Goal: Task Accomplishment & Management: Manage account settings

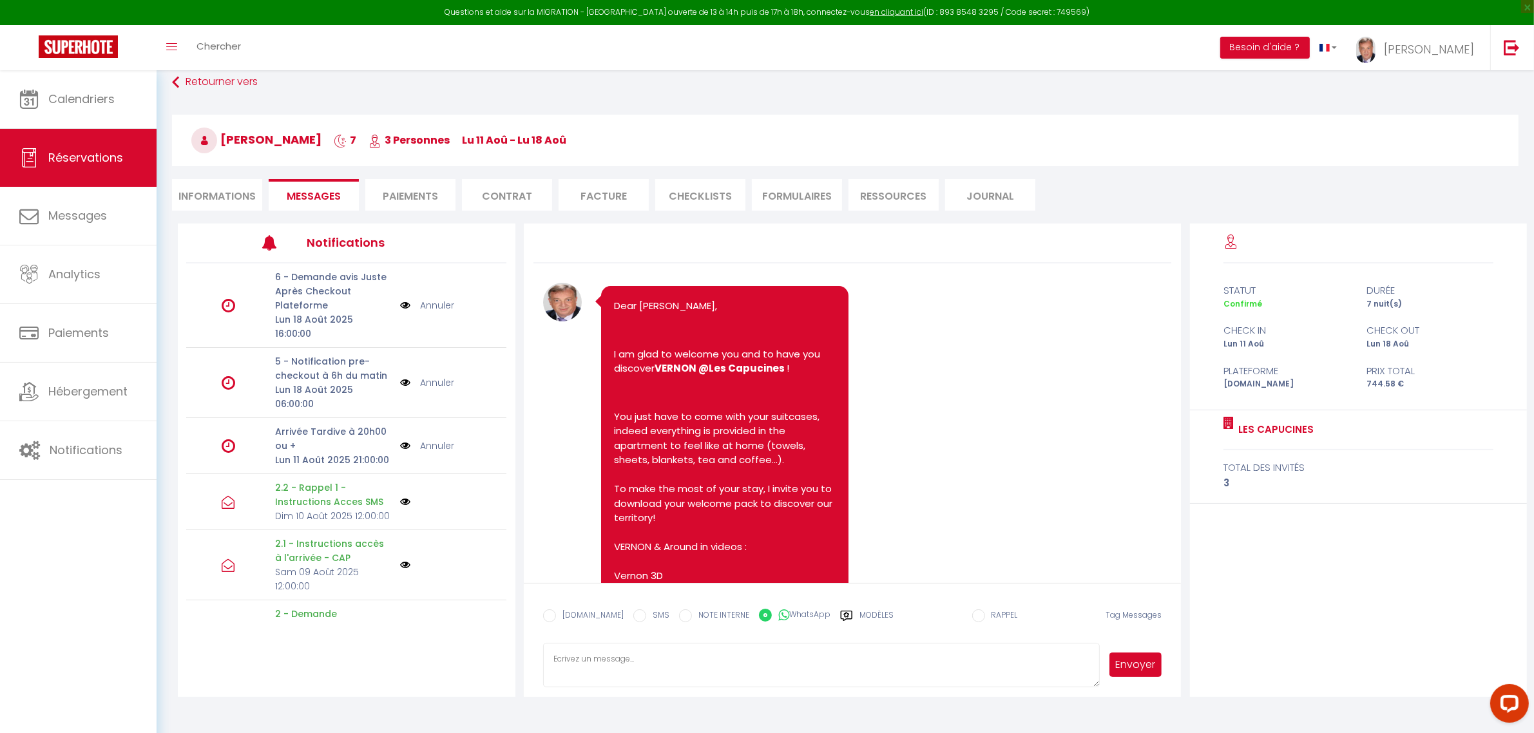
scroll to position [7520, 0]
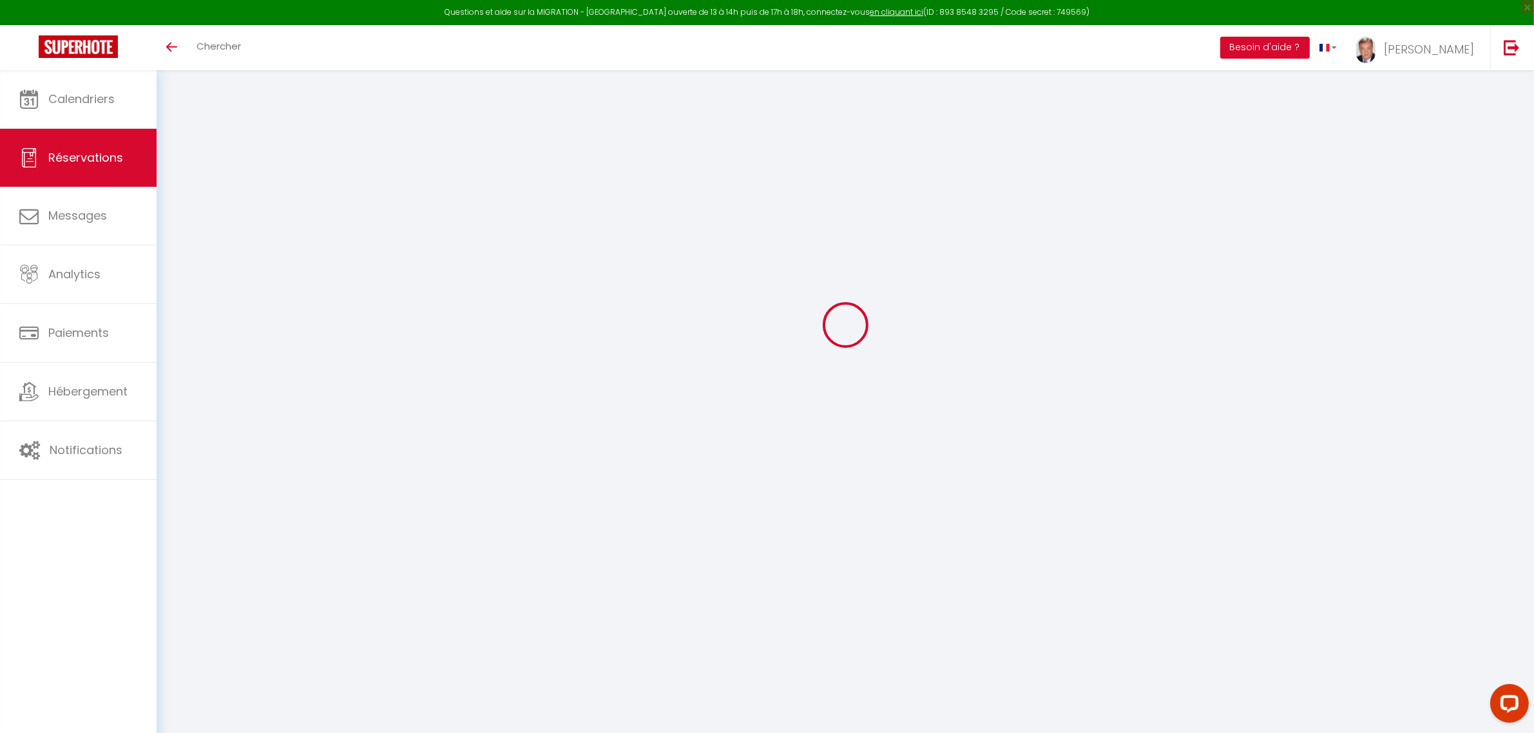
select select
checkbox input "false"
type textarea "** THIS RESERVATION HAS BEEN PRE-PAID ** BOOKING NOTE : Payment charge is EUR 1…"
type textarea "[PERSON_NAME] prévoir suffisamment de pods pour le linge et la machine a lave l…"
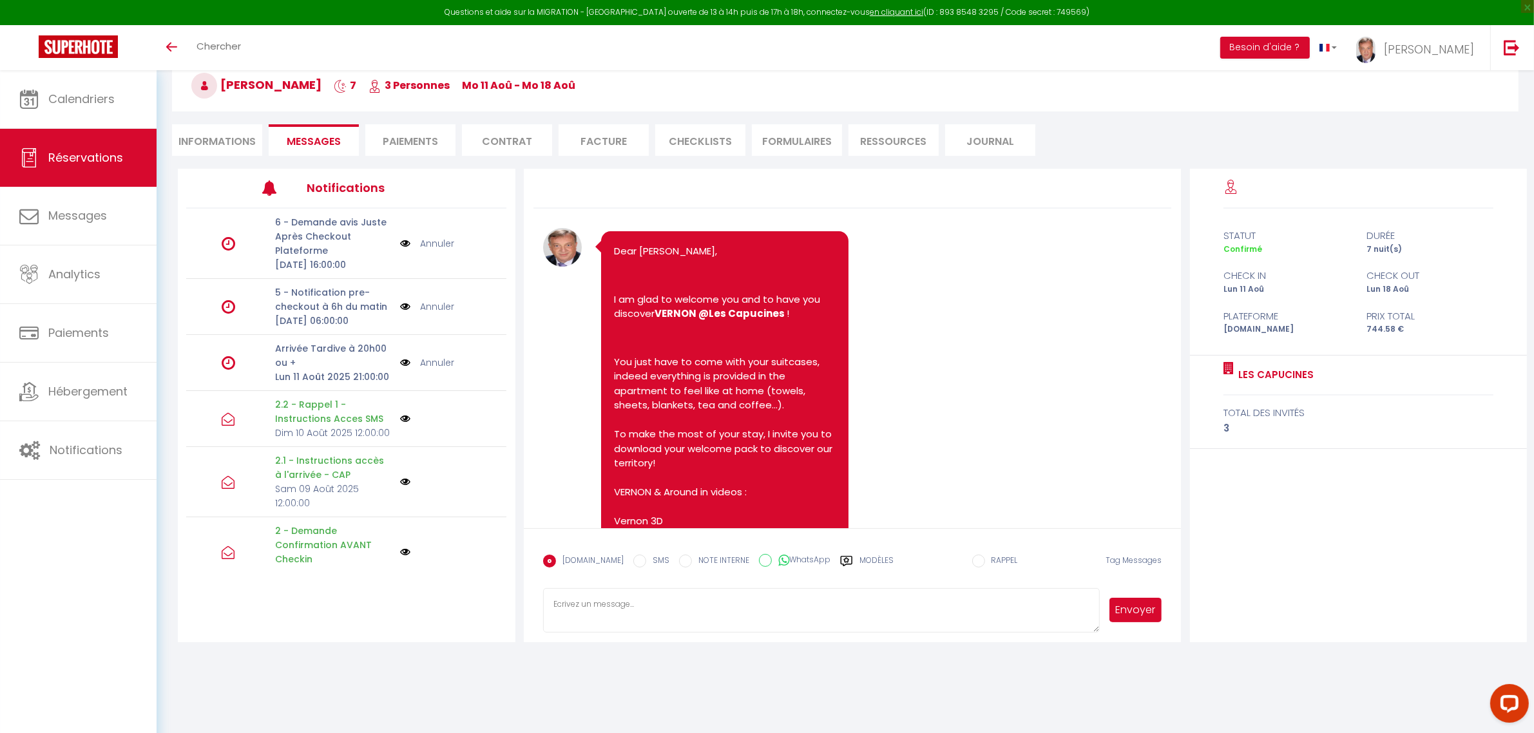
scroll to position [7521, 0]
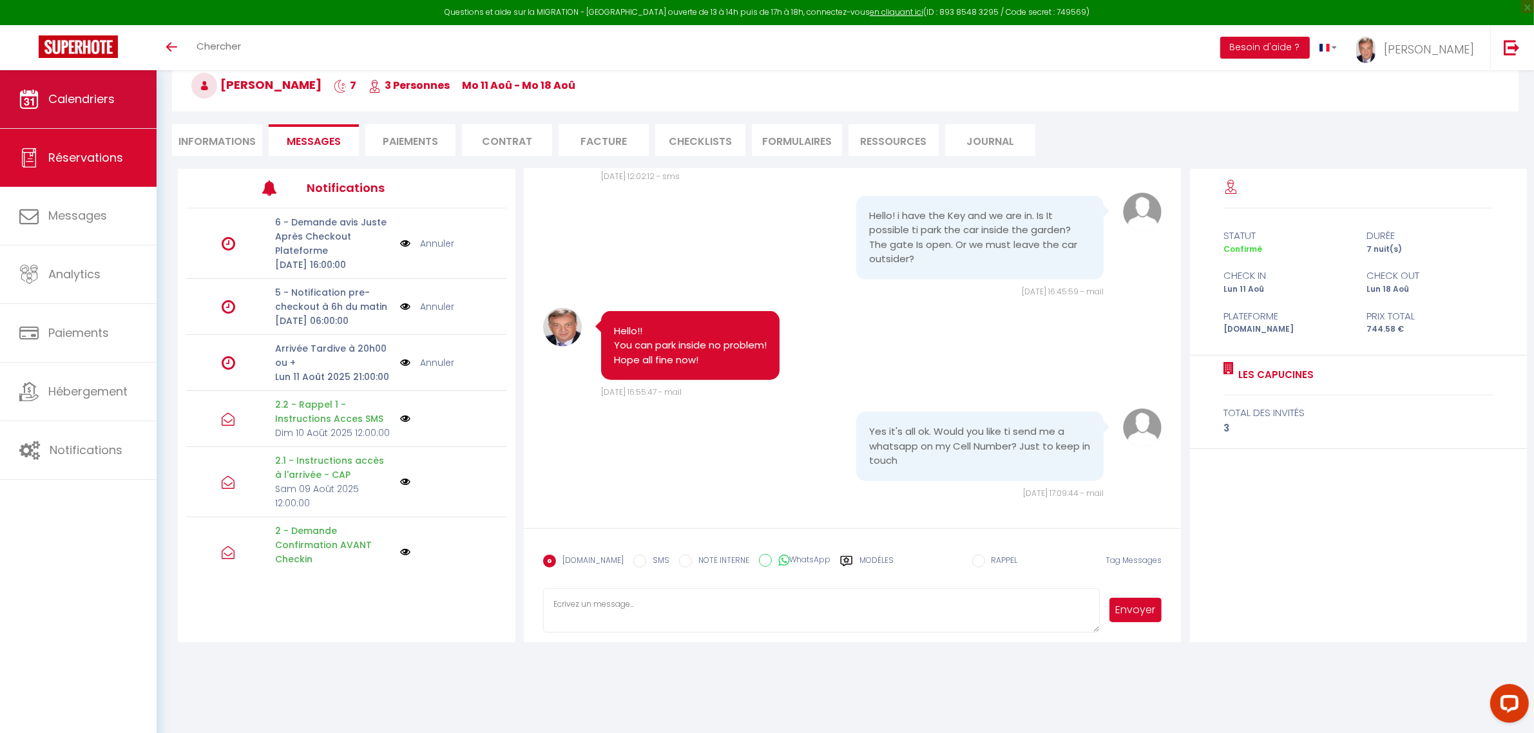
click at [84, 95] on span "Calendriers" at bounding box center [81, 99] width 66 height 16
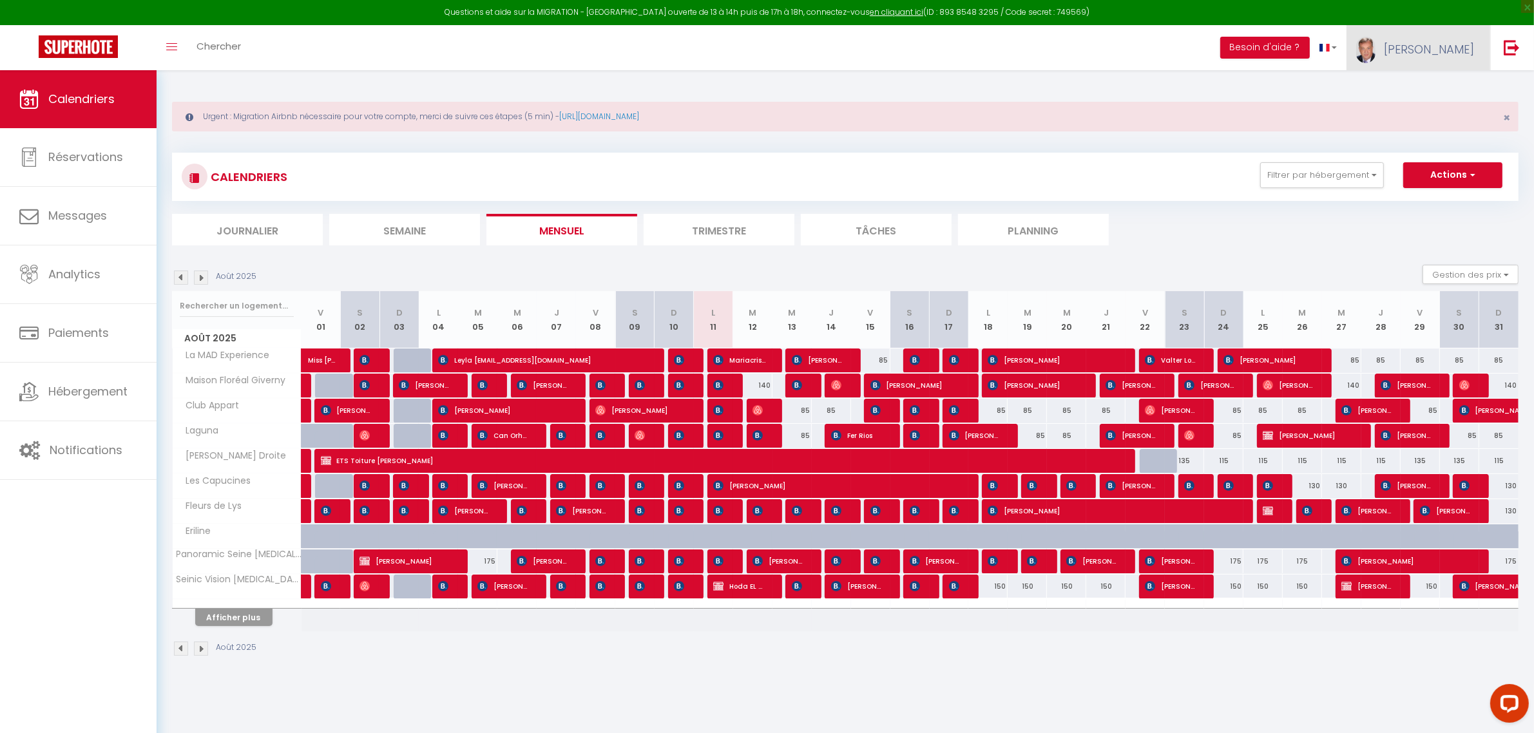
click at [1465, 53] on span "[PERSON_NAME]" at bounding box center [1429, 49] width 90 height 16
click at [1431, 86] on link "Paramètres" at bounding box center [1438, 90] width 95 height 22
select select "fr"
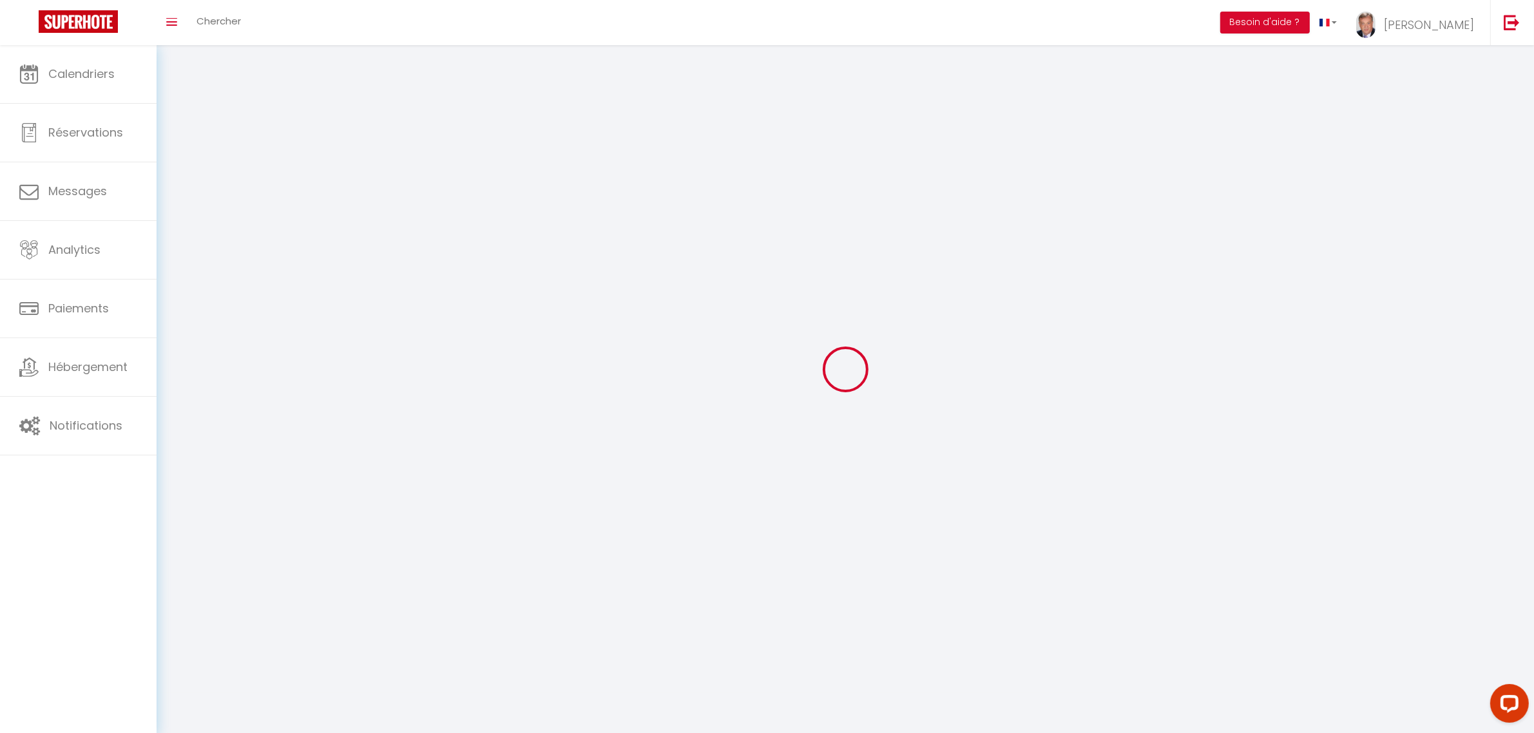
type input "[PERSON_NAME]"
type input "LABORIE-BOUSQUET"
type input "[PHONE_NUMBER]"
type input "[STREET_ADDRESS]"
type input "27200"
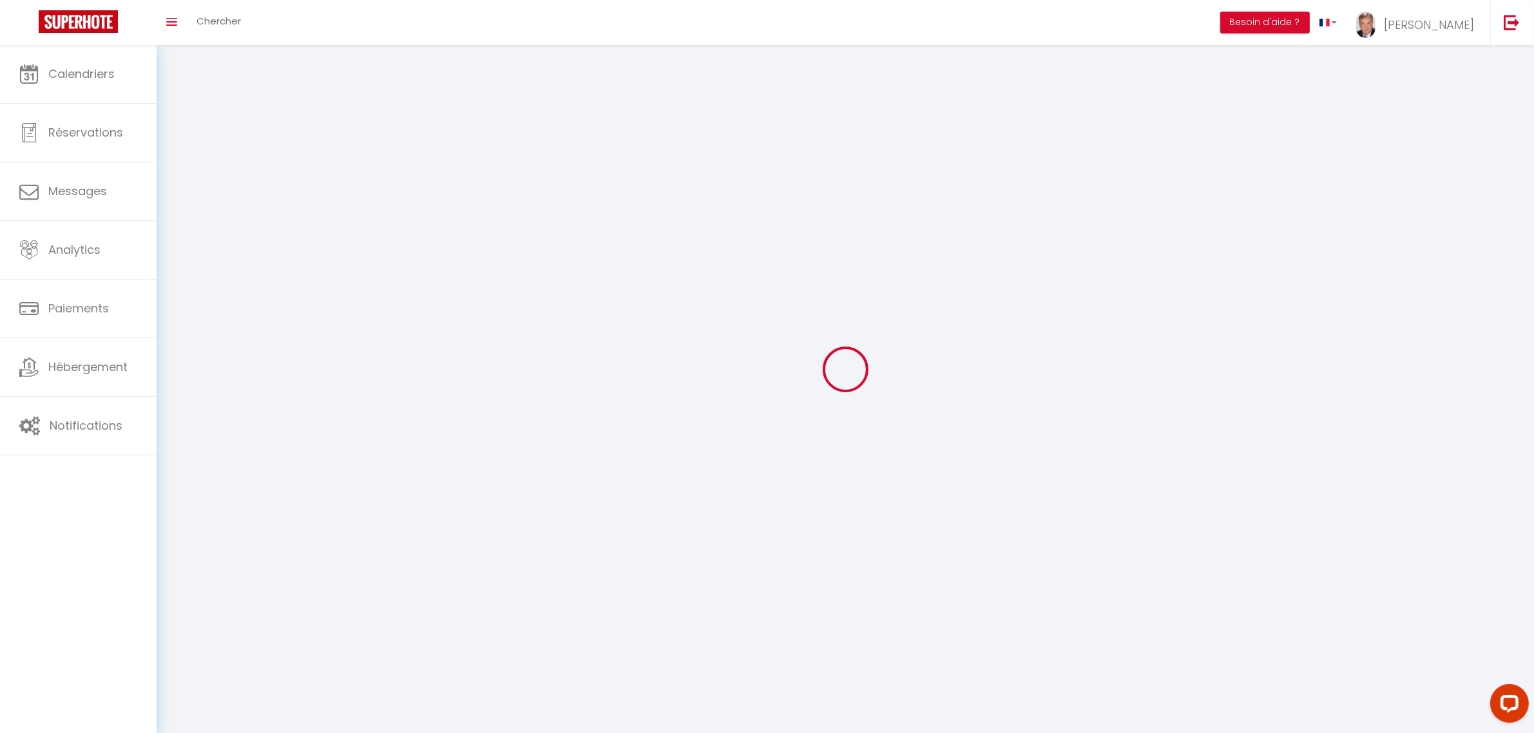
type input "VERNON"
type input "XtRrl0pkcn6rTJ3eqSp5sYApG"
type input "zjMgY7kyeAi9WwojPYnHLK4T4"
select select "28"
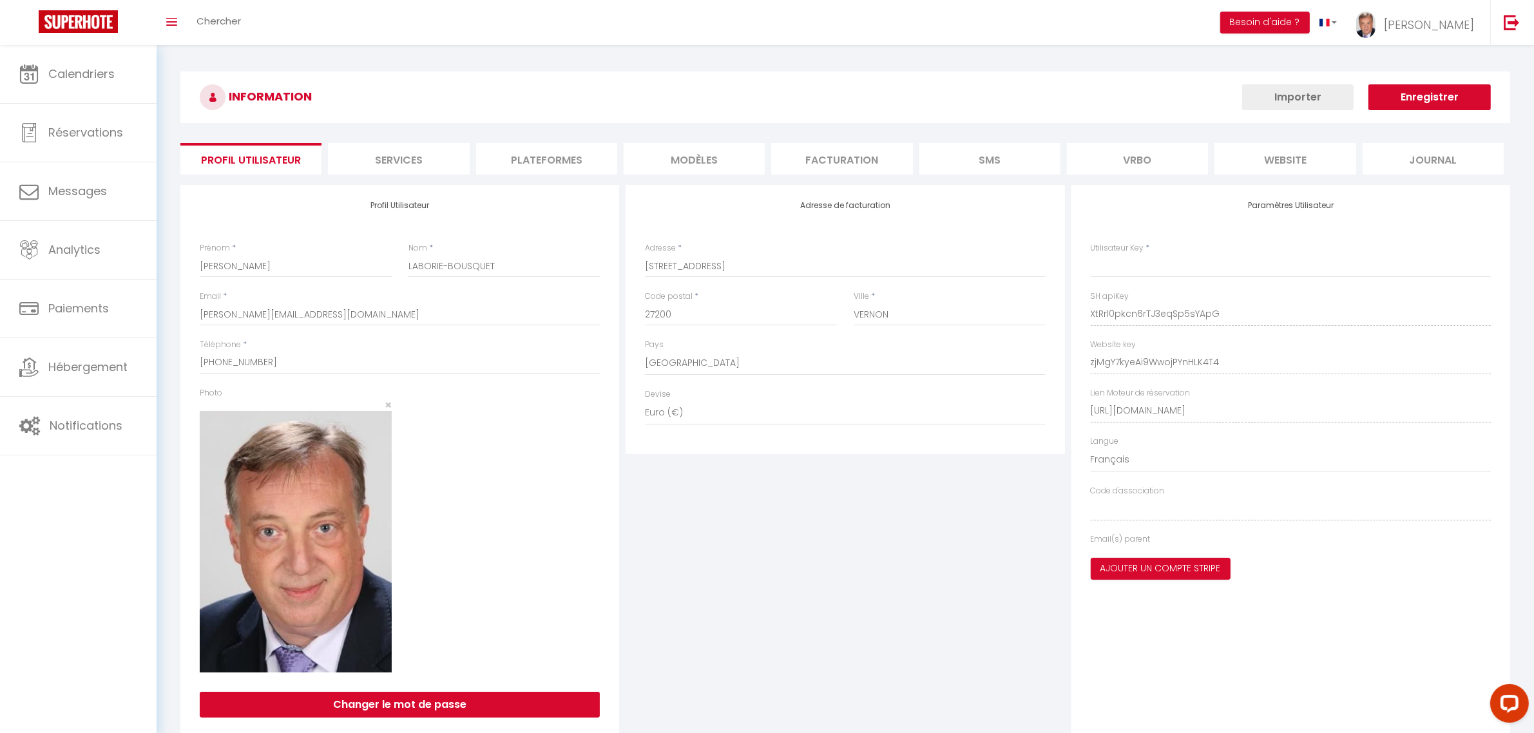
type input "XtRrl0pkcn6rTJ3eqSp5sYApG"
type input "zjMgY7kyeAi9WwojPYnHLK4T4"
type input "[URL][DOMAIN_NAME]"
select select "fr"
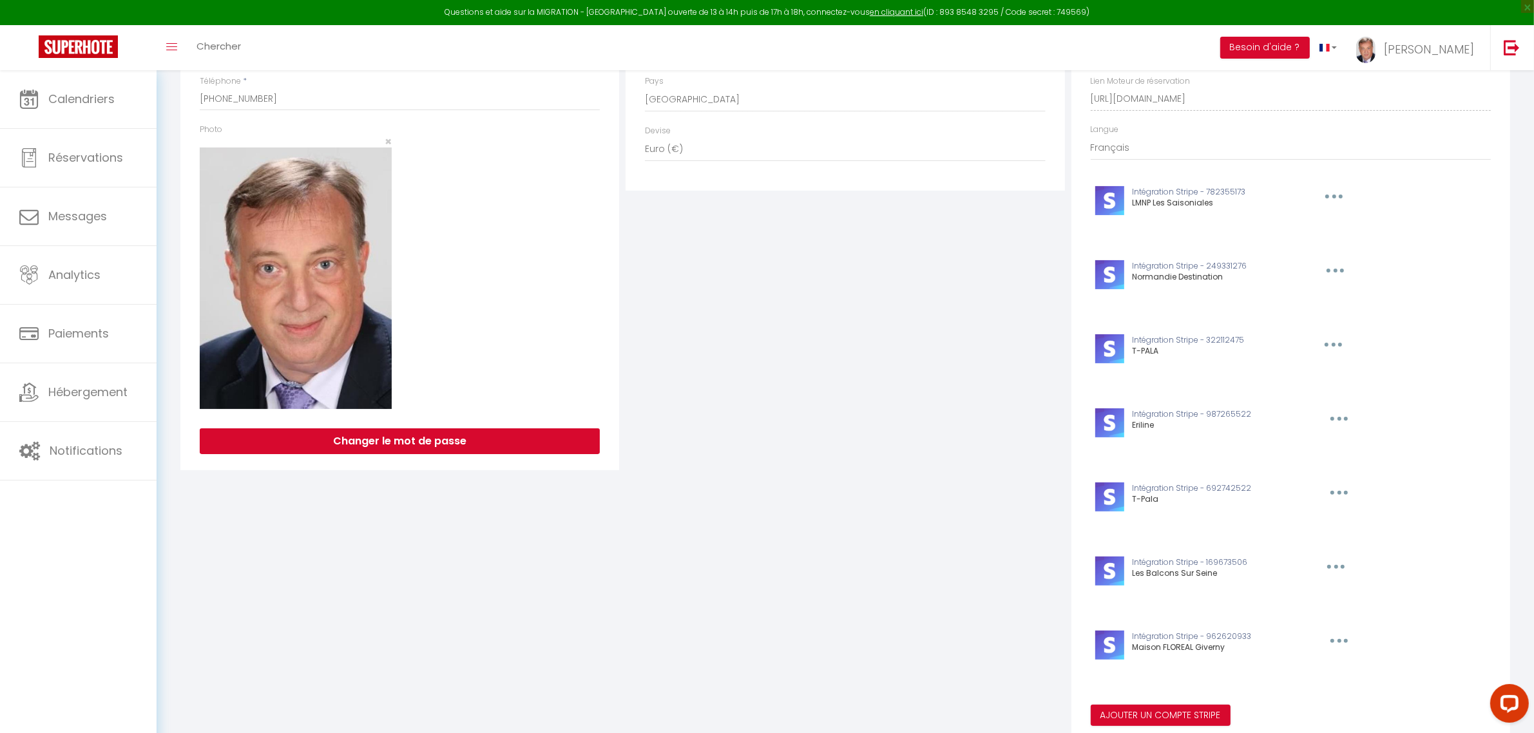
scroll to position [253, 0]
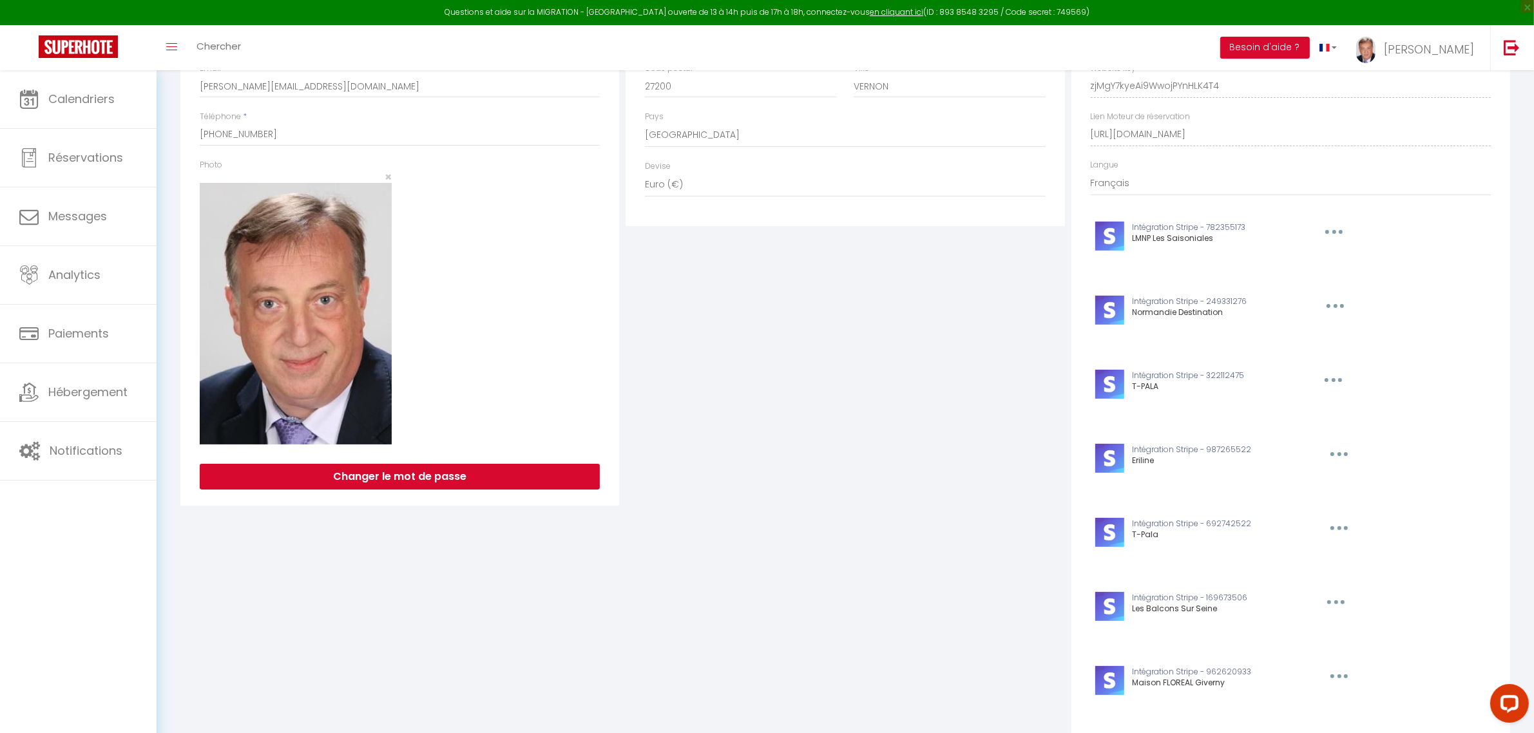
click at [1334, 242] on button "button" at bounding box center [1333, 232] width 40 height 21
click at [1299, 480] on button "Supprimer" at bounding box center [1305, 483] width 95 height 22
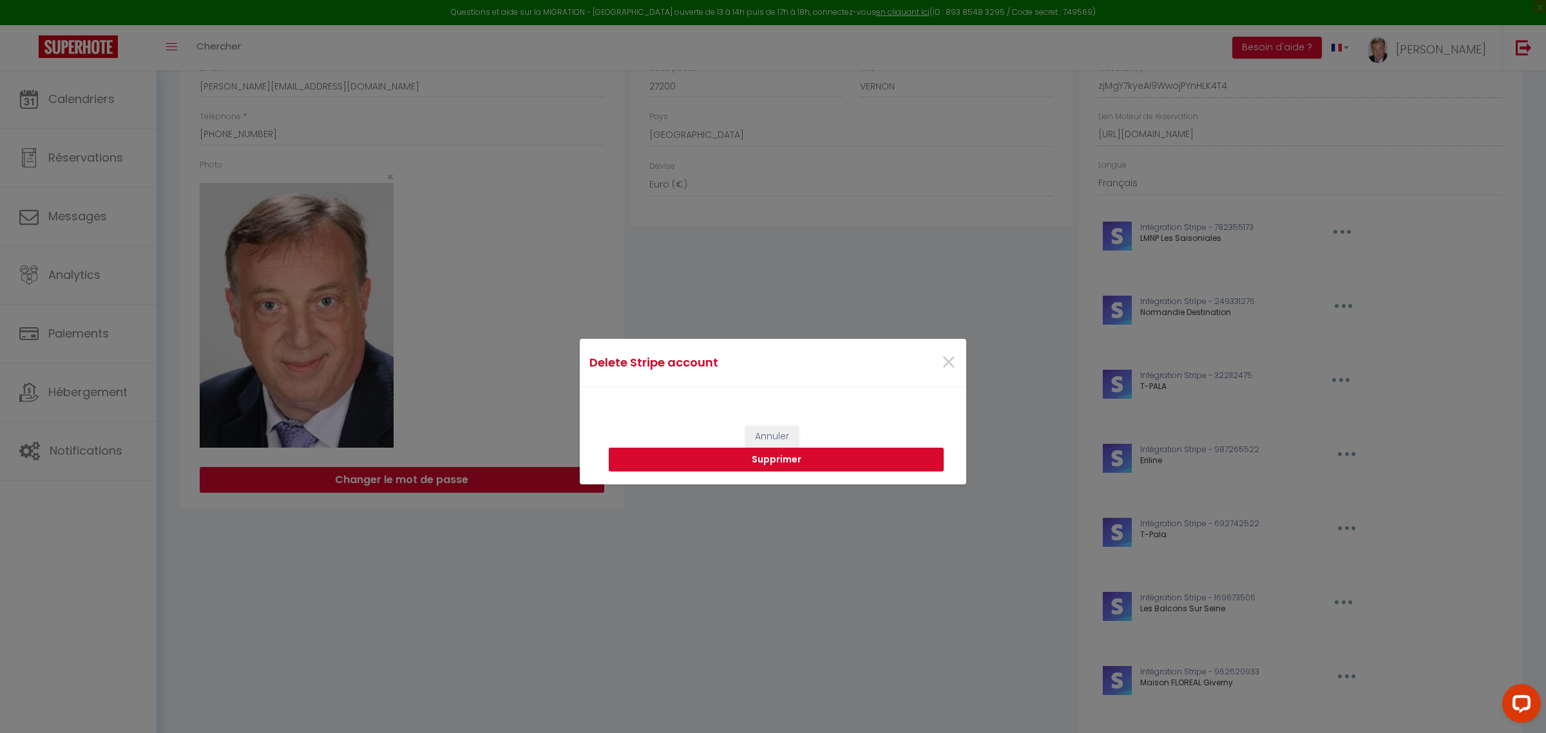
click at [775, 461] on button "Supprimer" at bounding box center [776, 460] width 335 height 24
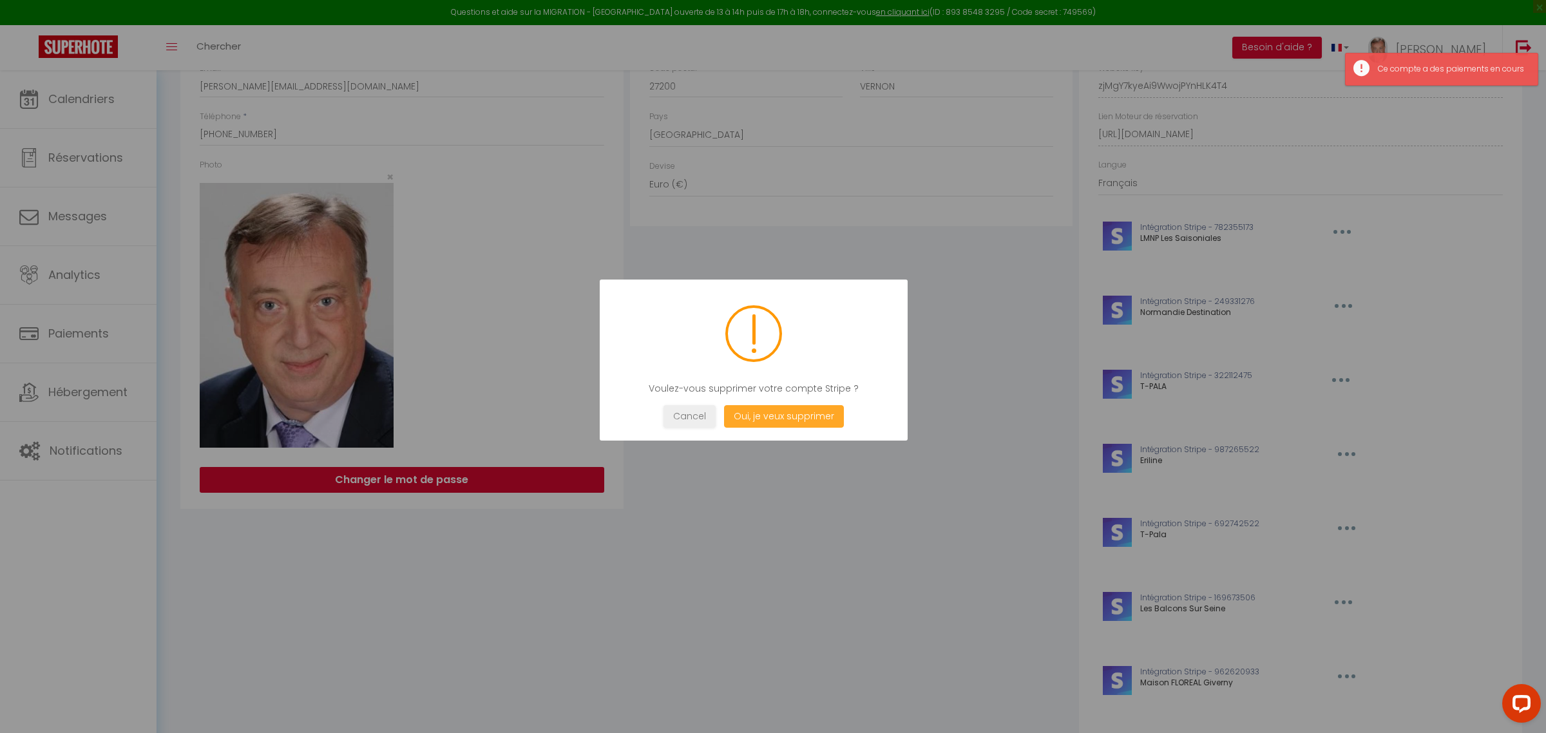
click at [784, 416] on button "Oui, je veux supprimer" at bounding box center [784, 416] width 120 height 23
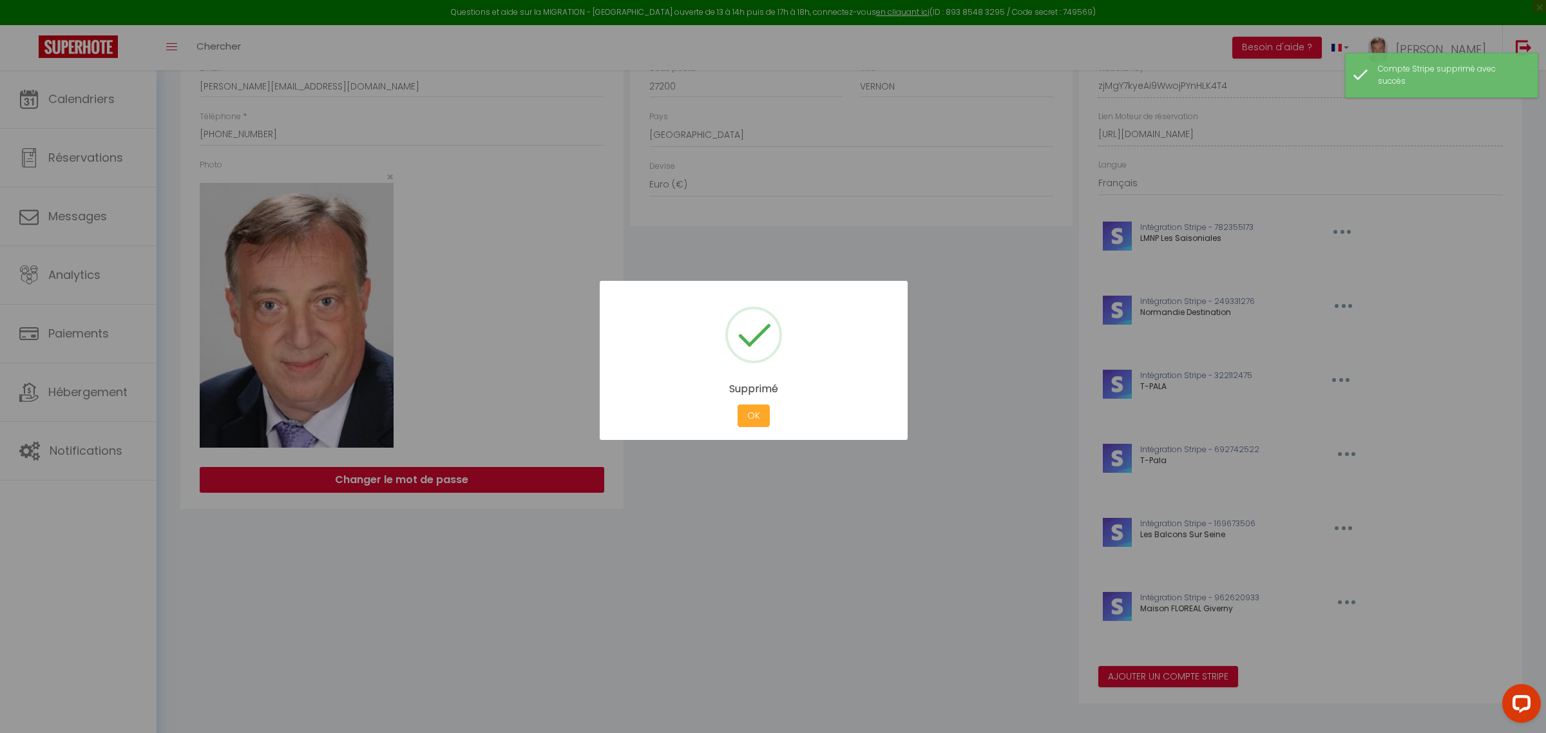
click at [746, 423] on button "OK" at bounding box center [754, 416] width 32 height 23
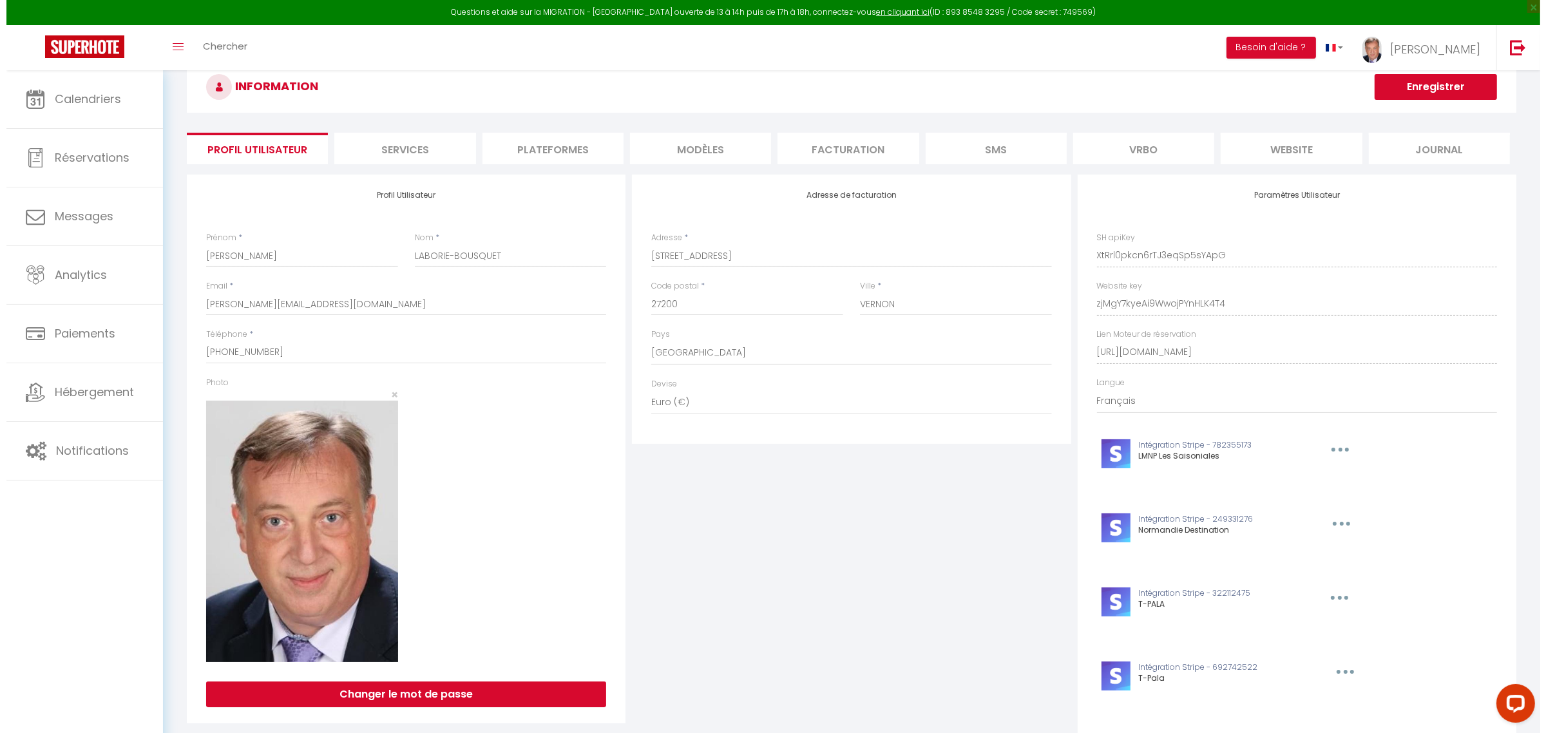
scroll to position [0, 0]
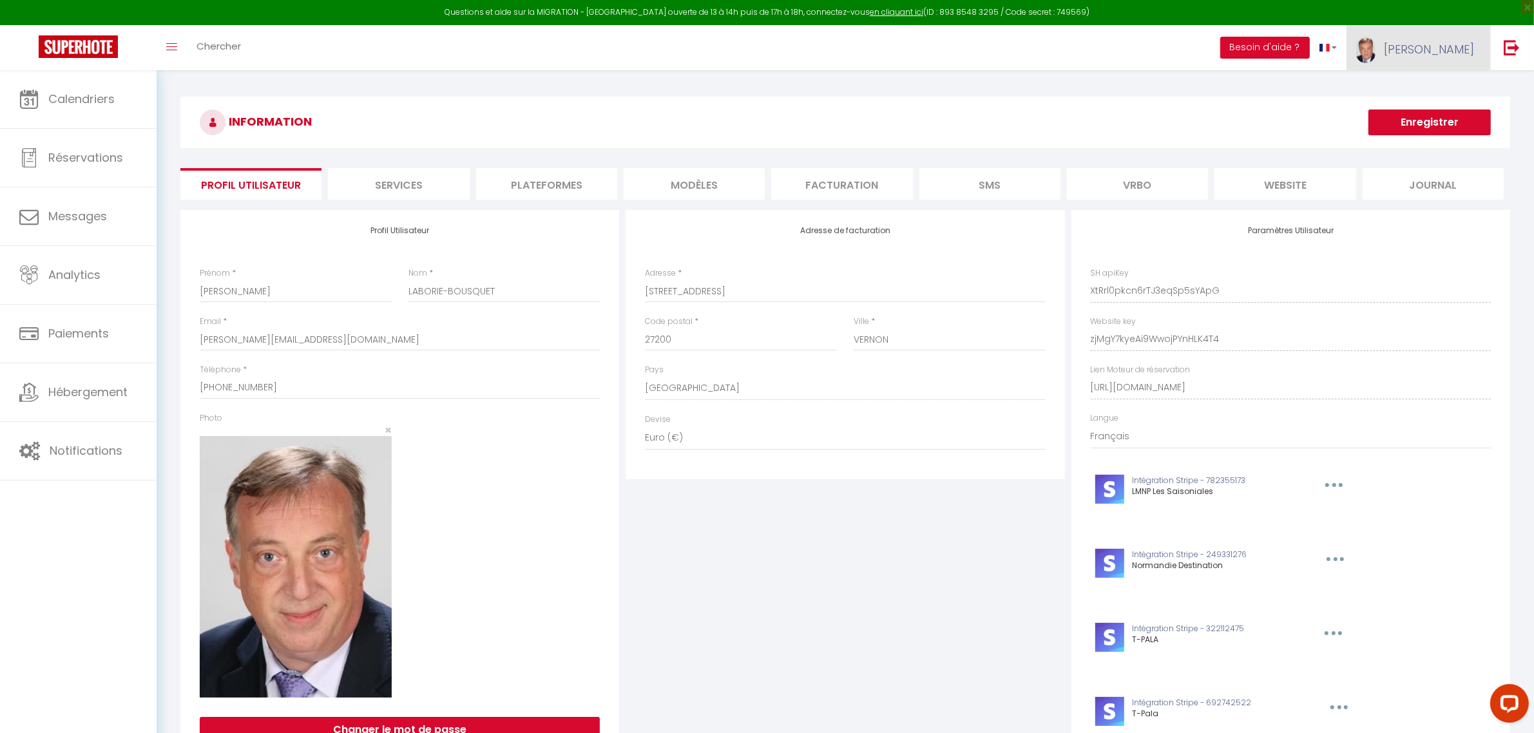
click at [1467, 49] on span "[PERSON_NAME]" at bounding box center [1429, 49] width 90 height 16
click at [529, 182] on li "Plateformes" at bounding box center [546, 184] width 141 height 32
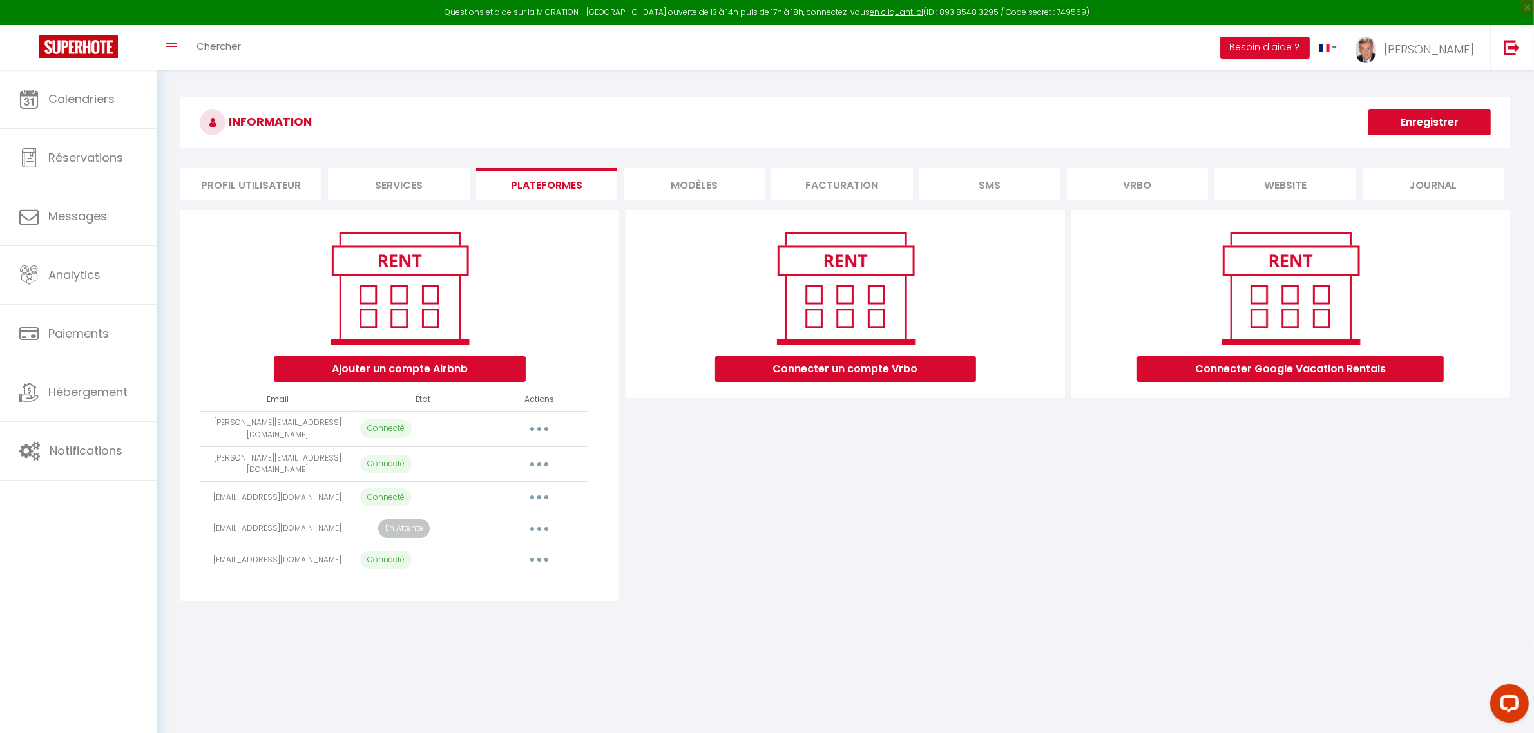
click at [535, 426] on button "button" at bounding box center [539, 429] width 36 height 21
click at [638, 409] on div "Connecter un compte Vrbo" at bounding box center [844, 405] width 445 height 391
click at [1293, 372] on button "Connecter Google Vacation Rentals" at bounding box center [1290, 369] width 307 height 26
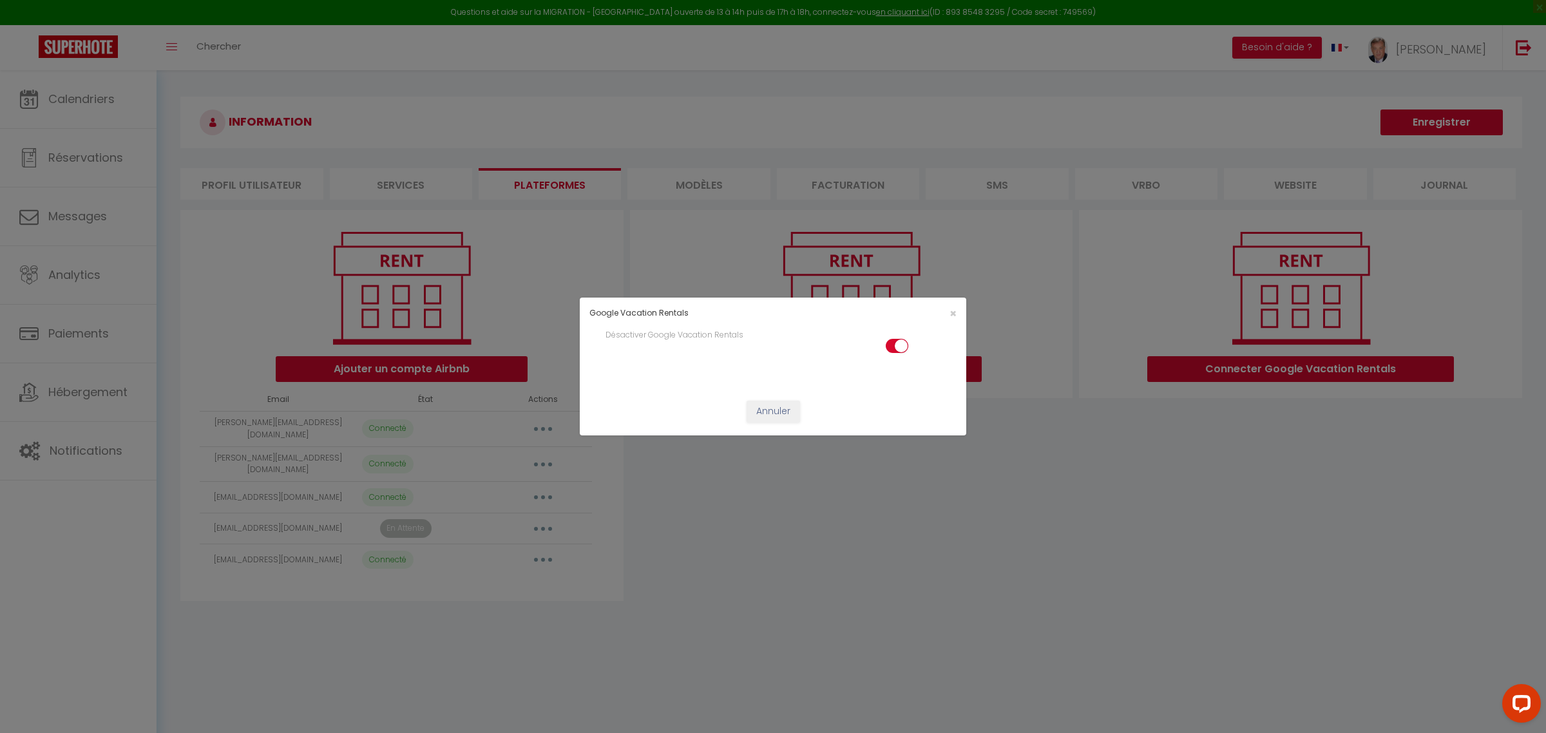
click at [900, 345] on input "checkbox" at bounding box center [897, 348] width 23 height 19
click at [892, 348] on input "checkbox" at bounding box center [897, 348] width 23 height 19
checkbox input "true"
click at [1148, 417] on div "Google Vacation Rentals × Désactiver Google Vacation Rentals Annuler" at bounding box center [773, 366] width 1546 height 733
click at [1094, 358] on div "Google Vacation Rentals × Désactiver Google Vacation Rentals Annuler" at bounding box center [773, 366] width 1546 height 733
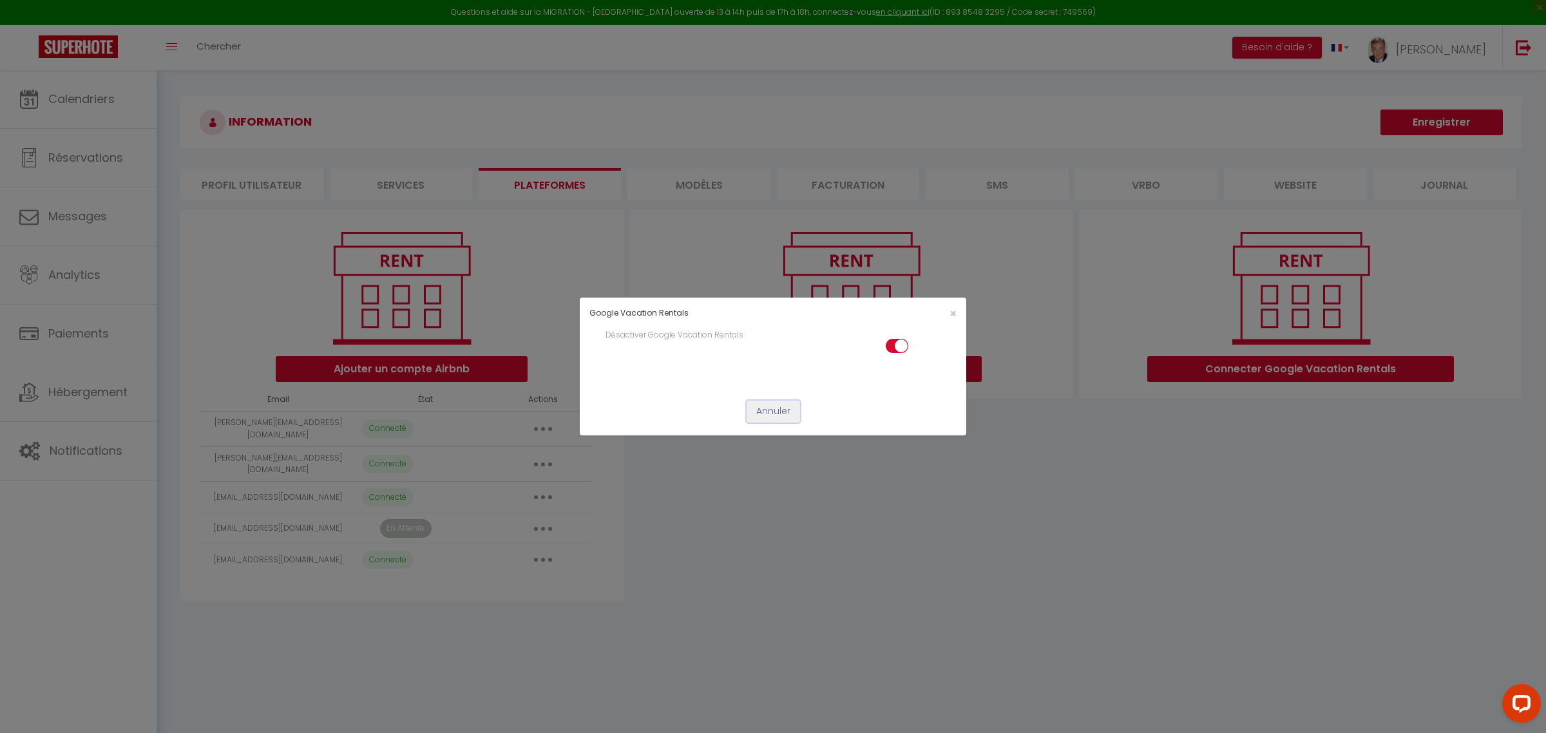
click at [764, 410] on button "Annuler" at bounding box center [773, 412] width 53 height 22
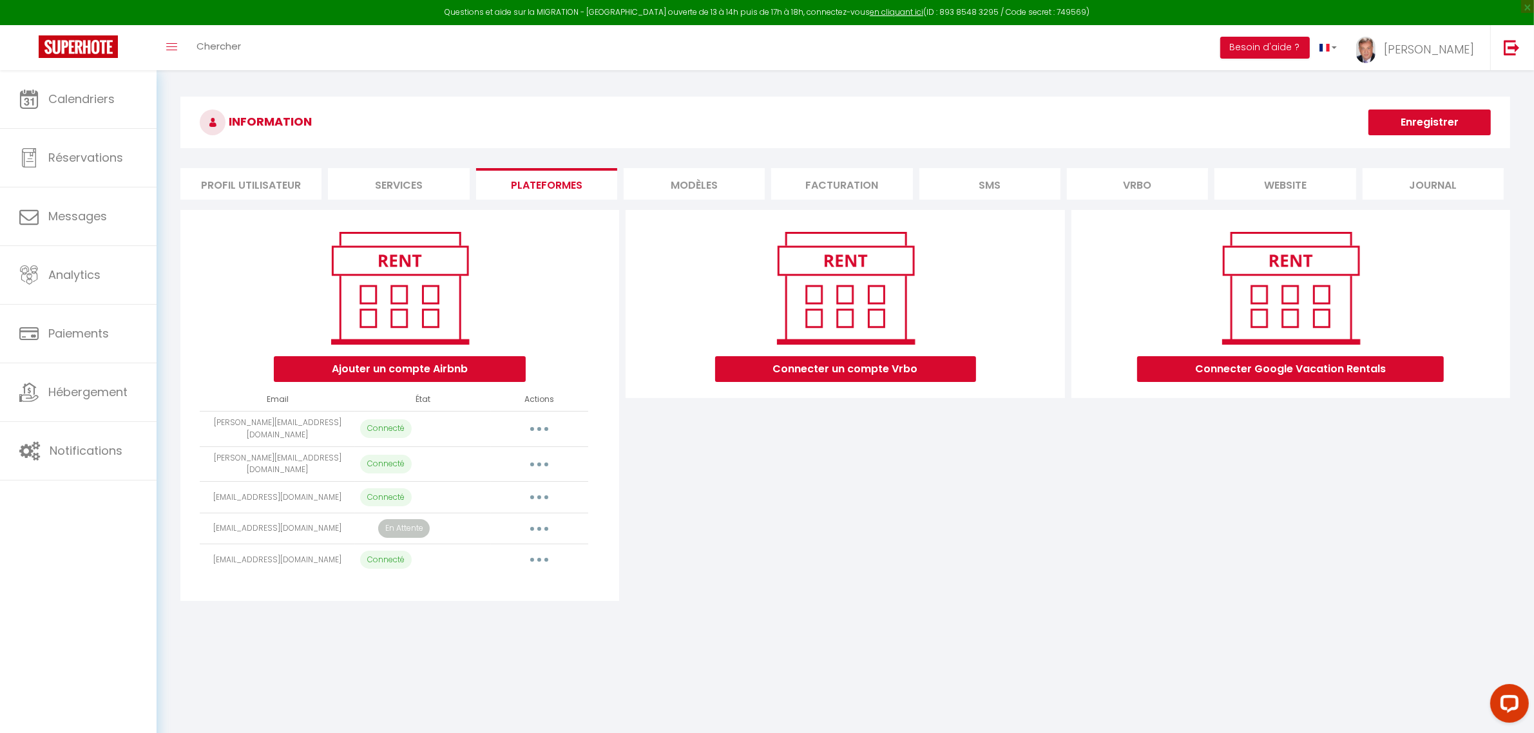
click at [543, 490] on button "button" at bounding box center [539, 497] width 36 height 21
click at [514, 516] on link "Importer les appartements" at bounding box center [482, 527] width 142 height 22
select select "65855"
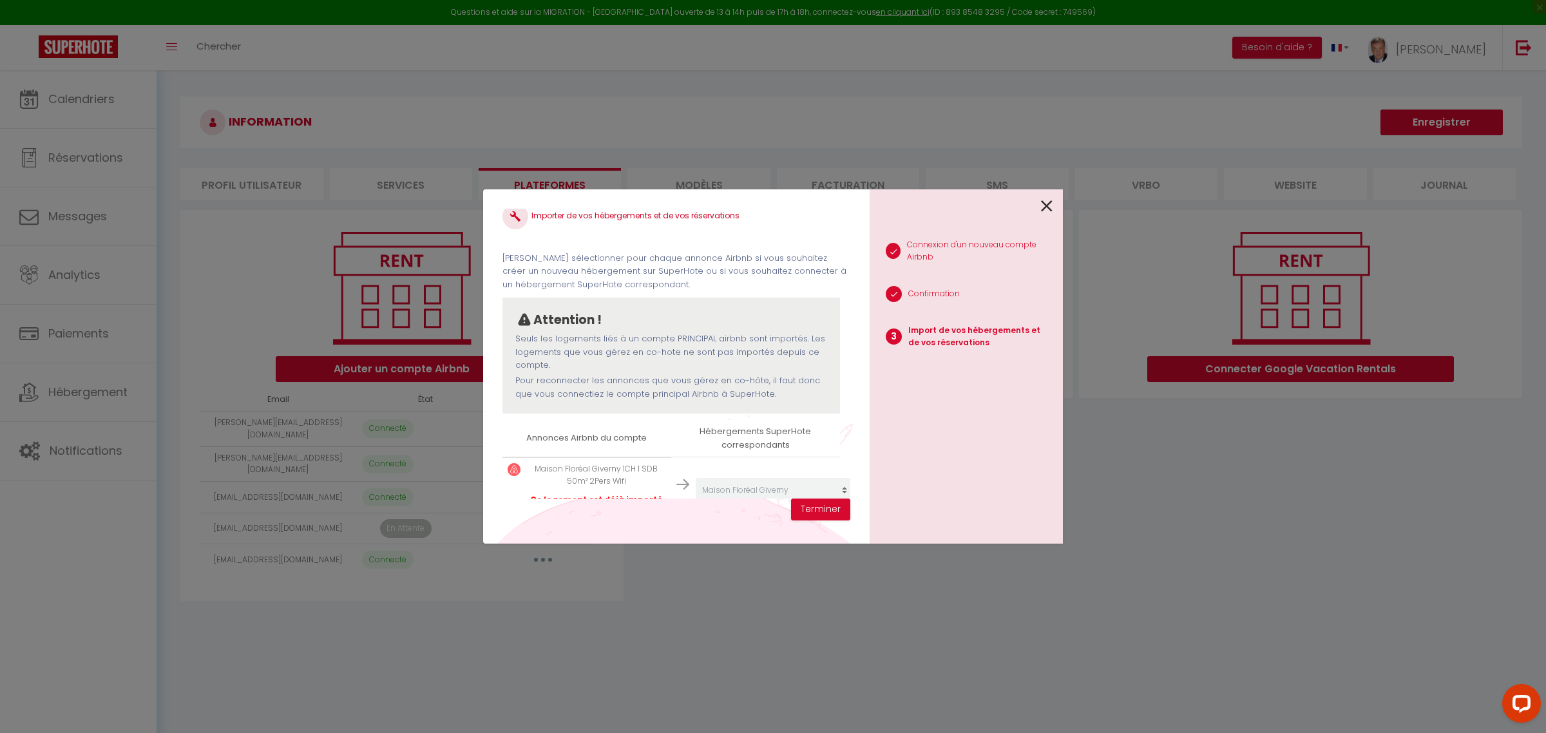
scroll to position [63, 0]
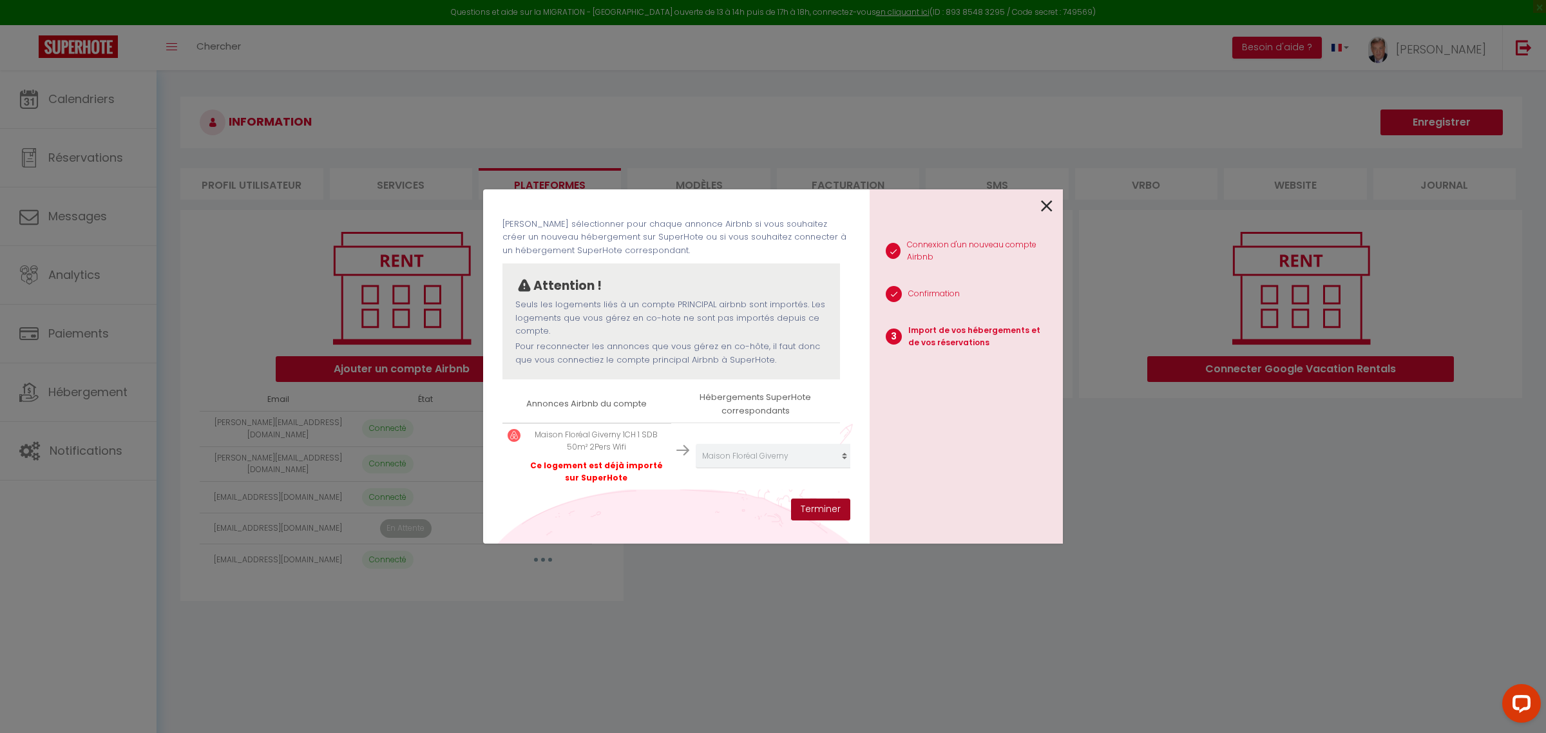
click at [819, 510] on button "Terminer" at bounding box center [820, 510] width 59 height 22
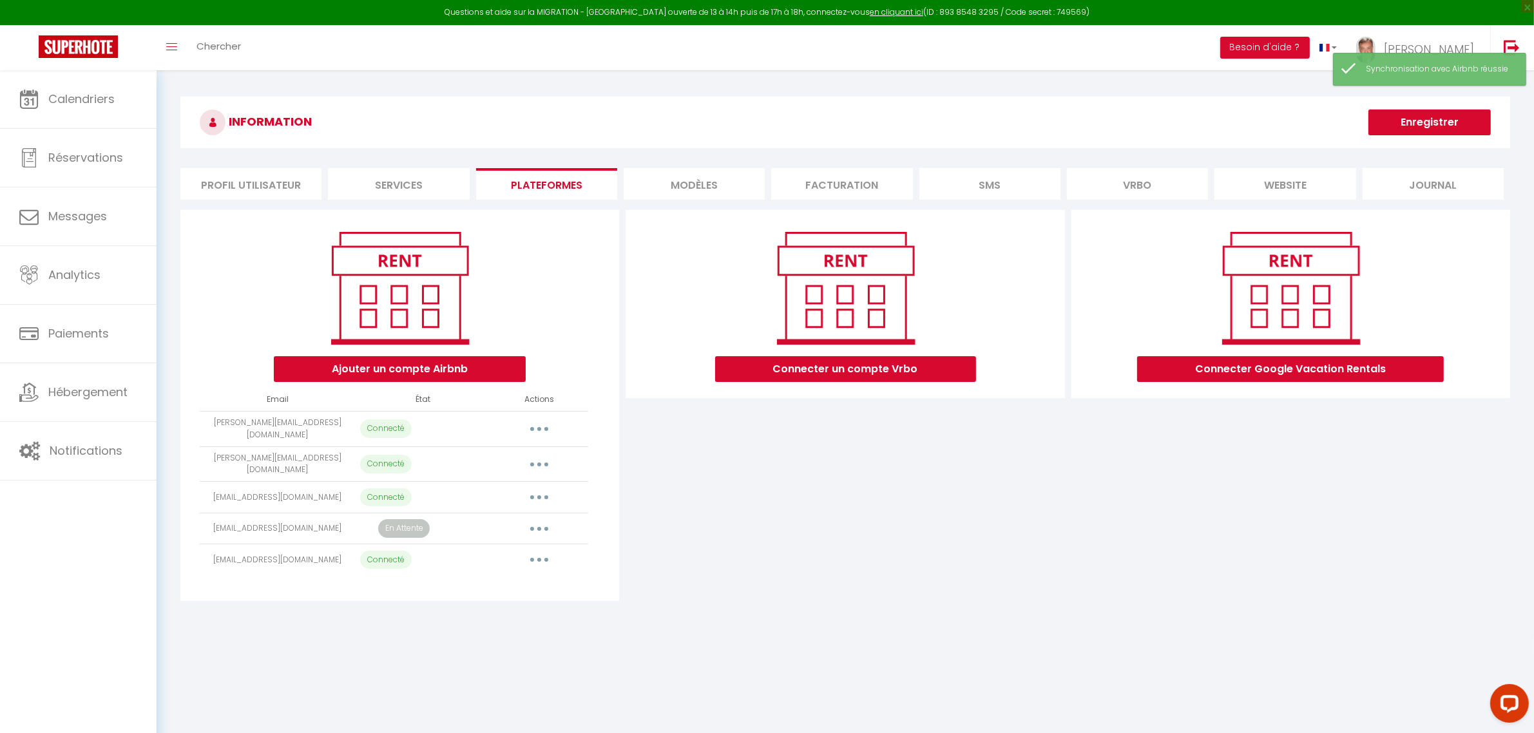
click at [539, 558] on icon "button" at bounding box center [539, 560] width 4 height 4
click at [516, 582] on link "Importer les appartements" at bounding box center [482, 590] width 142 height 22
select select
select select "61810"
select select "61811"
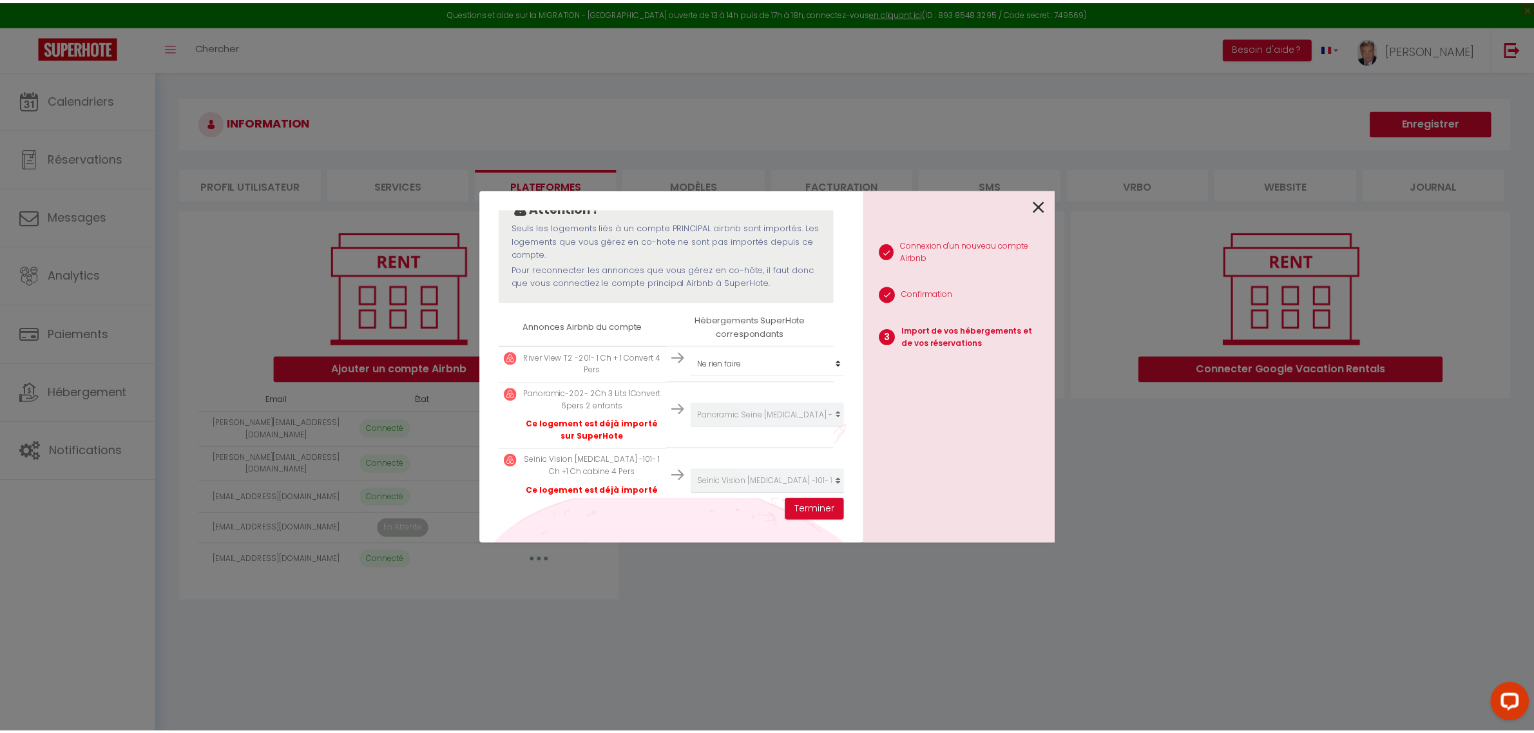
scroll to position [166, 0]
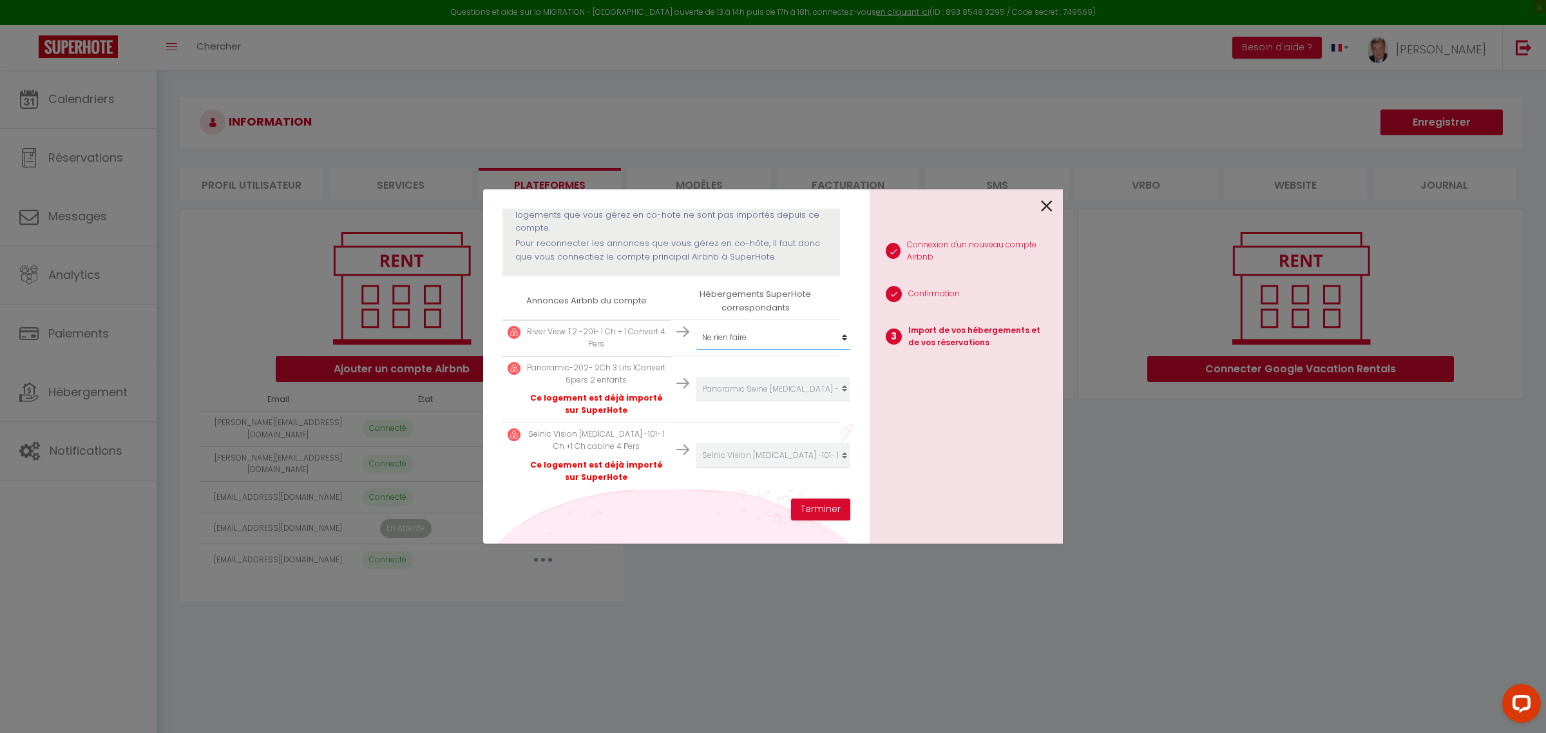
click at [696, 326] on select "Créer un nouveau hébergement Ne rien faire La MAD Experience Club Appart [GEOGR…" at bounding box center [775, 337] width 159 height 24
select select "61809"
click at [696, 325] on select "Créer un nouveau hébergement Ne rien faire La MAD Experience Club Appart [GEOGR…" at bounding box center [775, 337] width 159 height 24
drag, startPoint x: 702, startPoint y: 538, endPoint x: 700, endPoint y: 526, distance: 11.9
click at [701, 535] on div "Importer de vos hébergements et de vos réservations [PERSON_NAME] sélectionner …" at bounding box center [676, 366] width 387 height 354
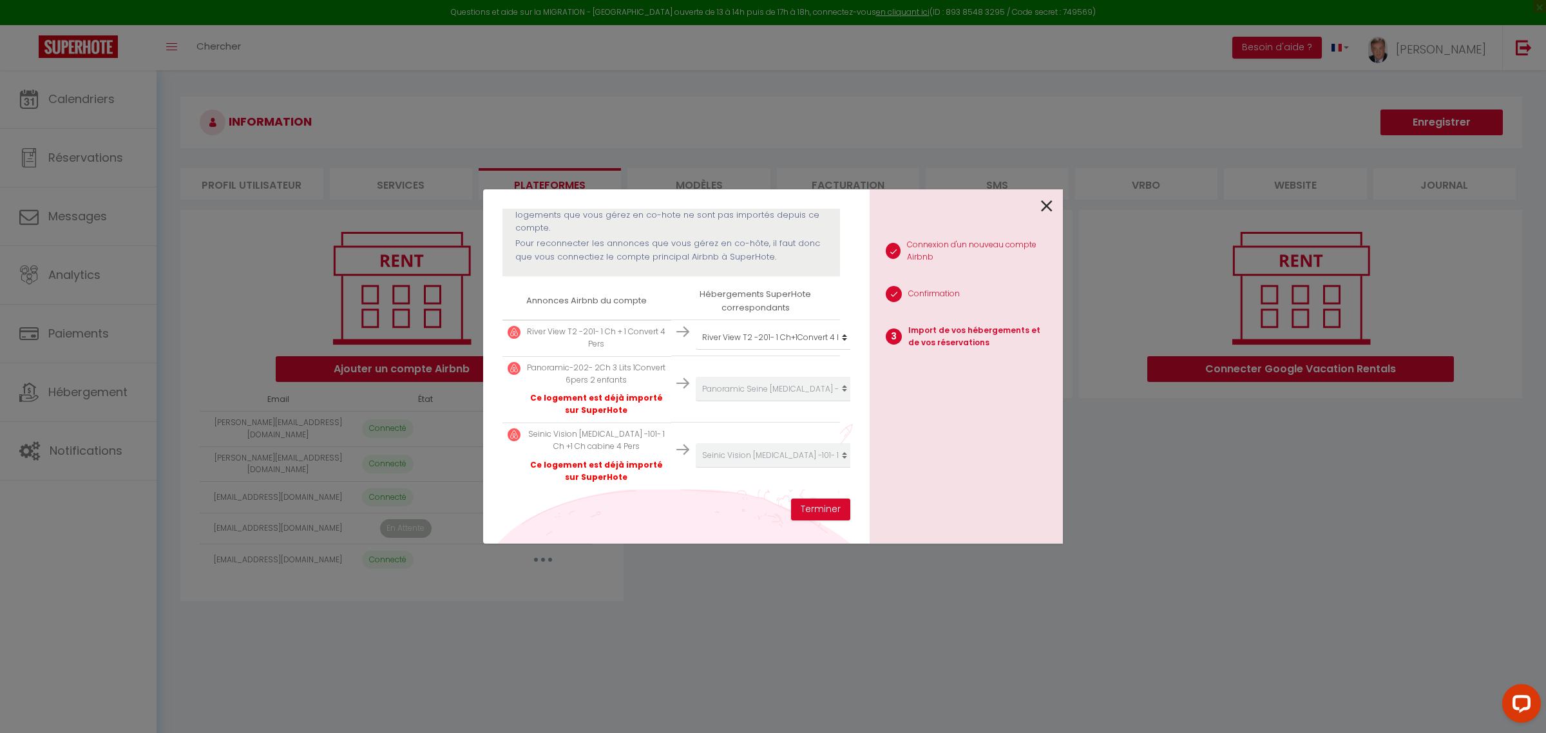
click at [642, 392] on p "Ce logement est déjà importé sur SuperHote" at bounding box center [596, 404] width 139 height 24
click at [828, 325] on select "Créer un nouveau hébergement Ne rien faire La MAD Experience Club Appart [GEOGR…" at bounding box center [775, 337] width 159 height 24
click at [1149, 485] on div "Importer de vos hébergements et de vos réservations [PERSON_NAME] sélectionner …" at bounding box center [773, 366] width 1546 height 733
click at [1048, 205] on icon at bounding box center [1047, 206] width 12 height 19
